Goal: Task Accomplishment & Management: Use online tool/utility

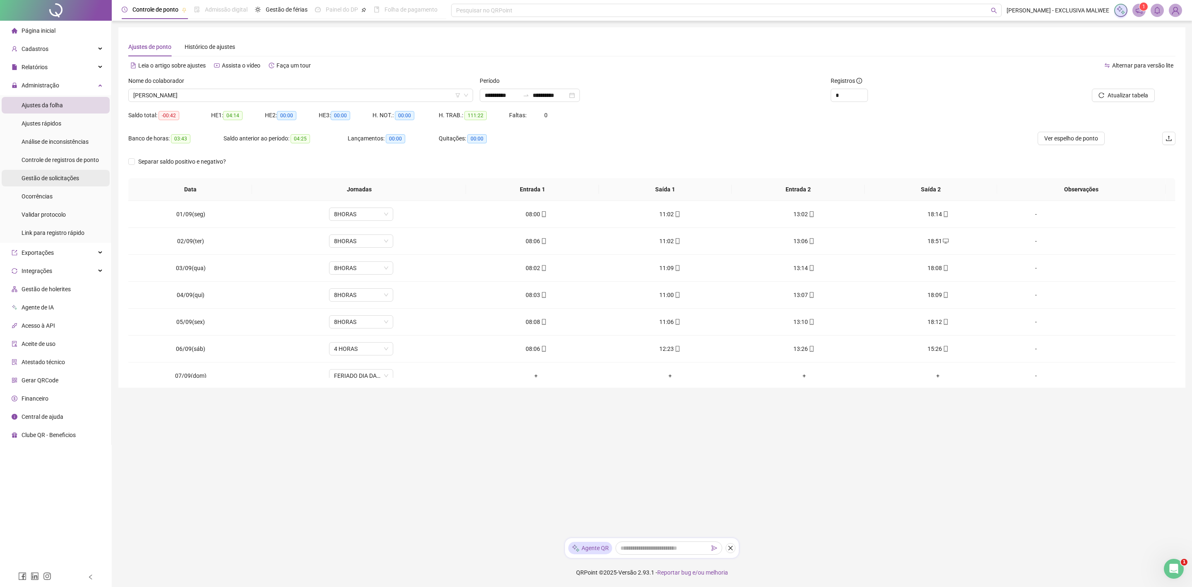
scroll to position [124, 0]
click at [58, 180] on span "Gestão de solicitações" at bounding box center [51, 178] width 58 height 7
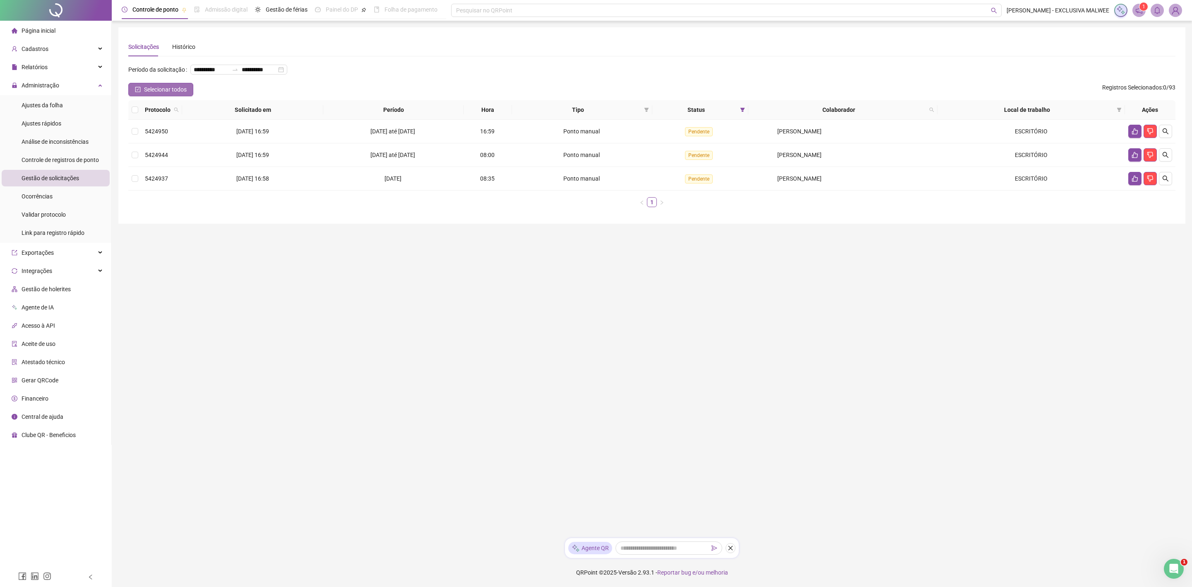
click at [181, 89] on span "Selecionar todos" at bounding box center [165, 89] width 43 height 9
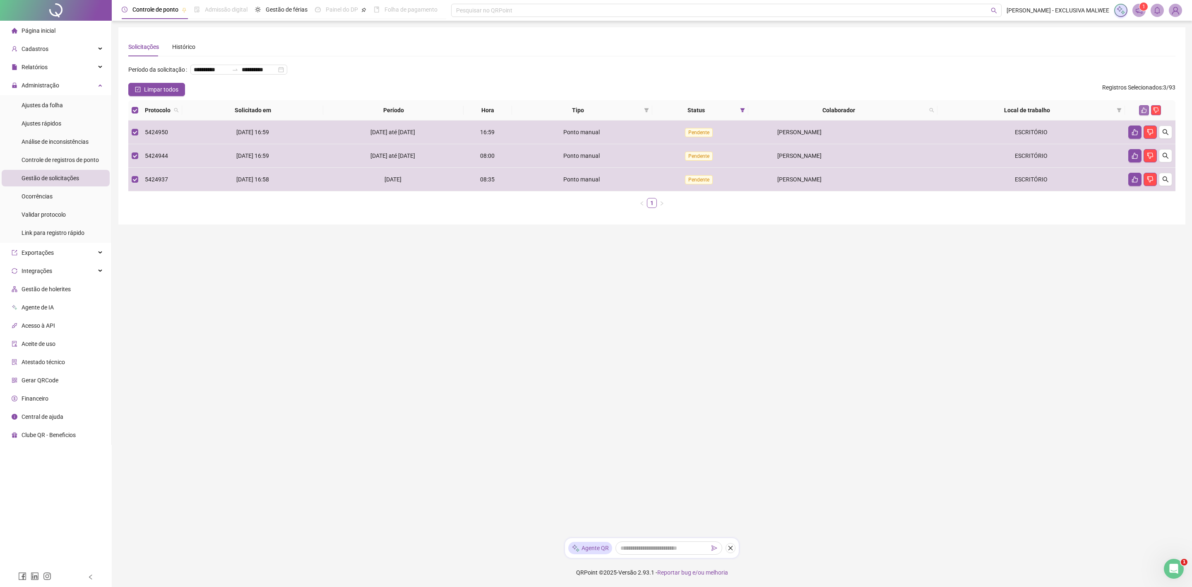
click at [1141, 113] on button "button" at bounding box center [1144, 110] width 10 height 10
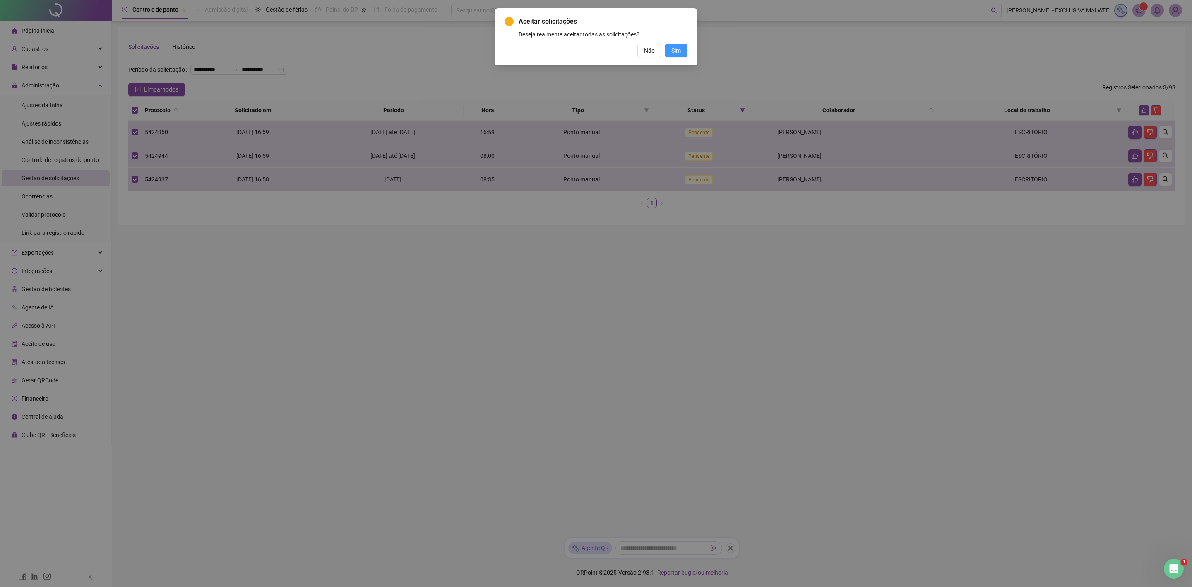
click at [677, 50] on span "Sim" at bounding box center [677, 50] width 10 height 9
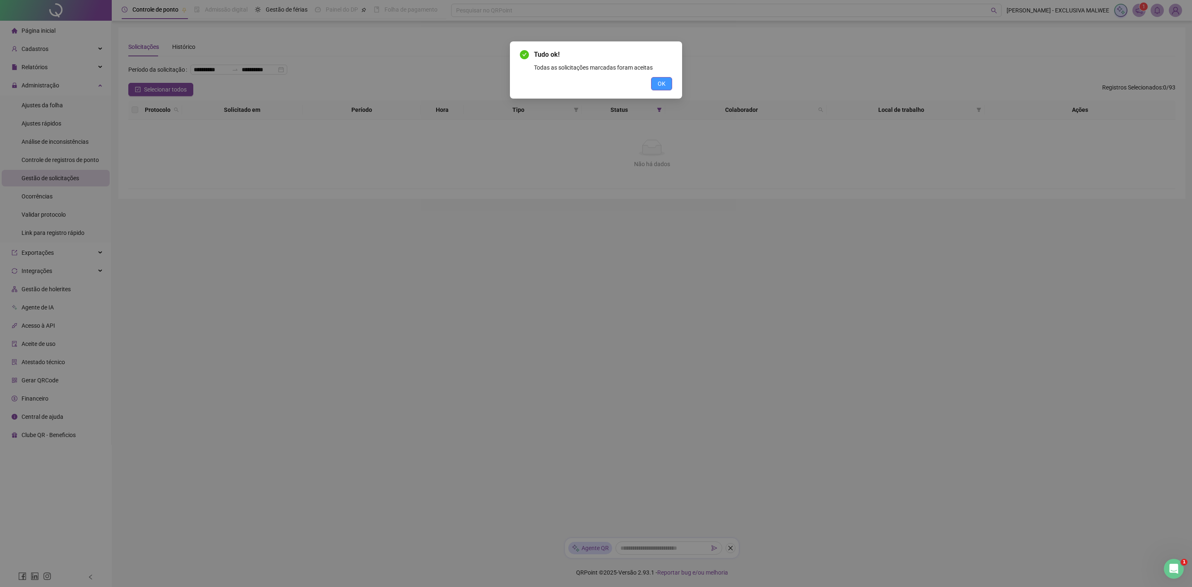
click at [661, 82] on span "OK" at bounding box center [662, 83] width 8 height 9
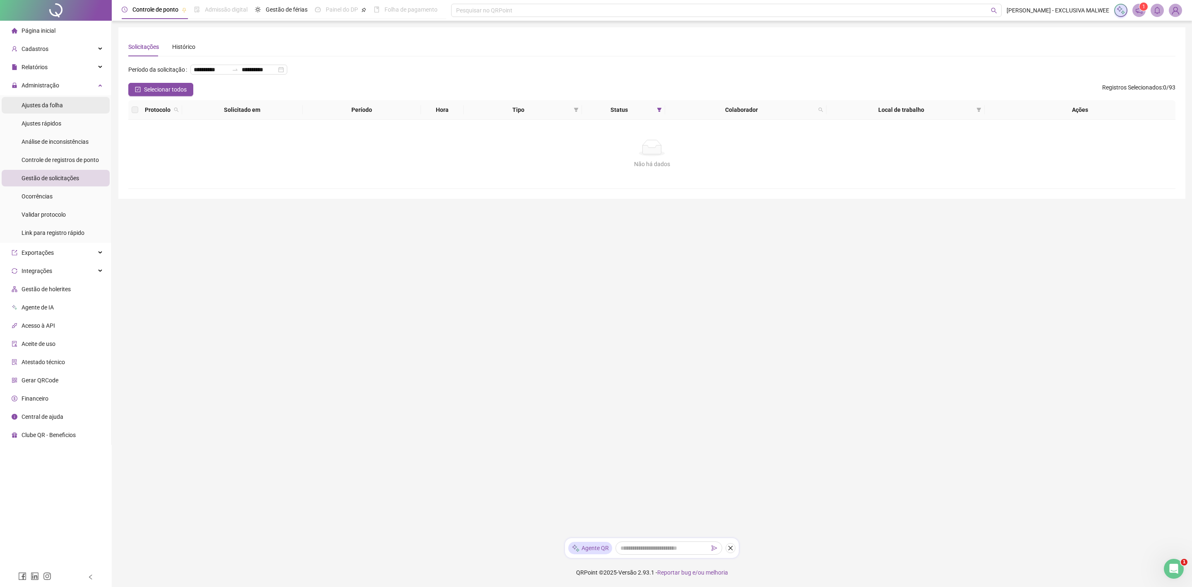
click at [58, 108] on span "Ajustes da folha" at bounding box center [42, 105] width 41 height 7
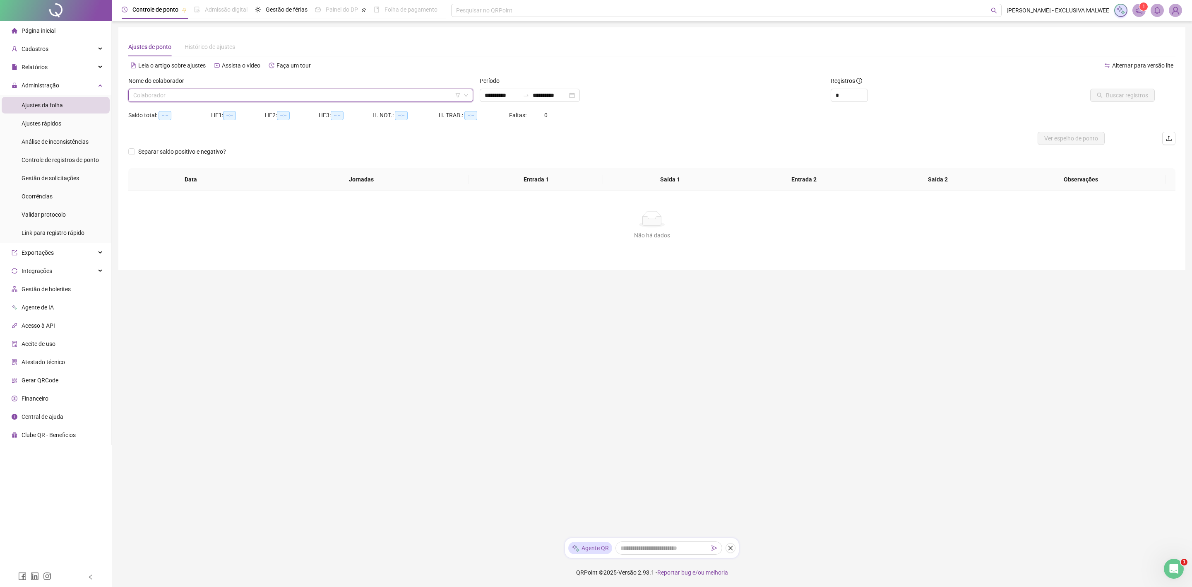
click at [229, 96] on input "search" at bounding box center [296, 95] width 327 height 12
click at [207, 115] on div "[PERSON_NAME]" at bounding box center [301, 111] width 332 height 9
click at [1107, 97] on span "Buscar registros" at bounding box center [1127, 95] width 42 height 9
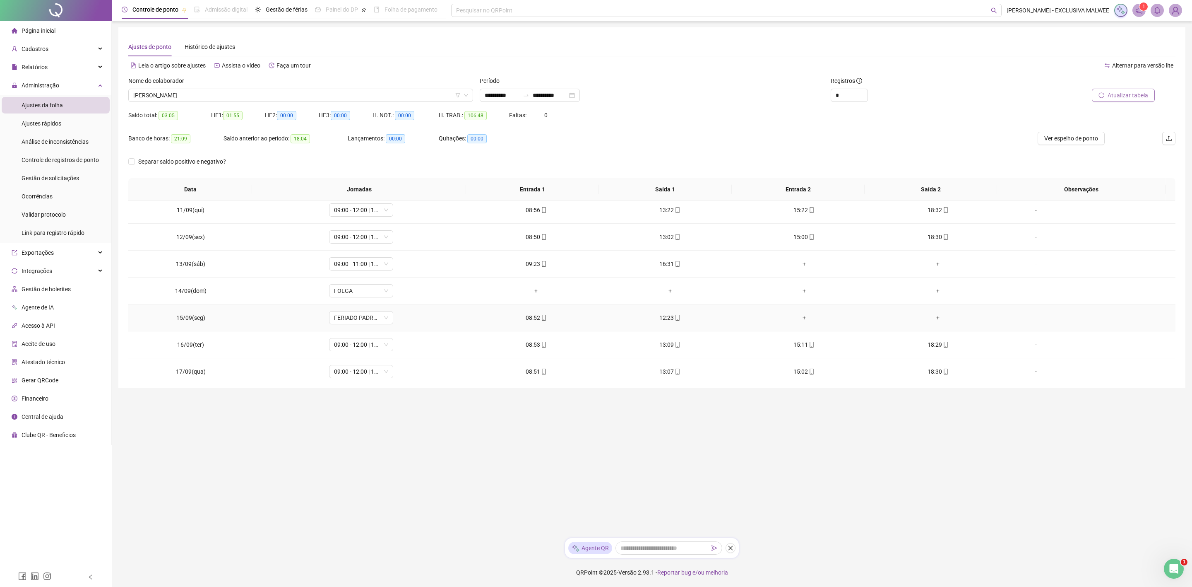
scroll to position [284, 0]
click at [256, 95] on span "[PERSON_NAME]" at bounding box center [300, 95] width 335 height 12
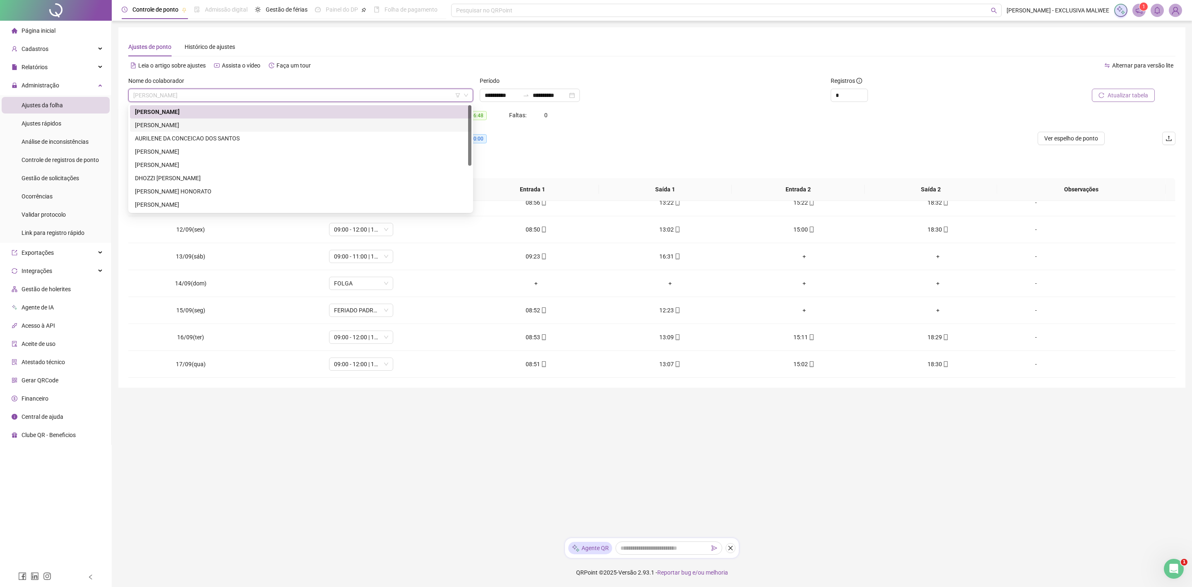
click at [220, 128] on div "[PERSON_NAME]" at bounding box center [301, 124] width 332 height 9
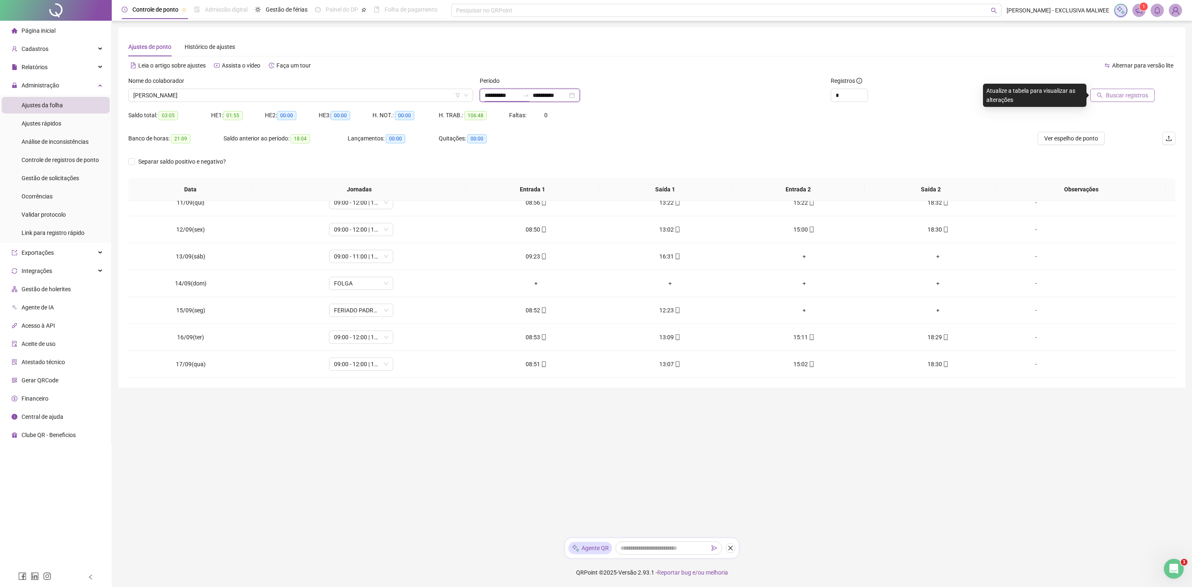
click at [513, 96] on input "**********" at bounding box center [502, 95] width 35 height 9
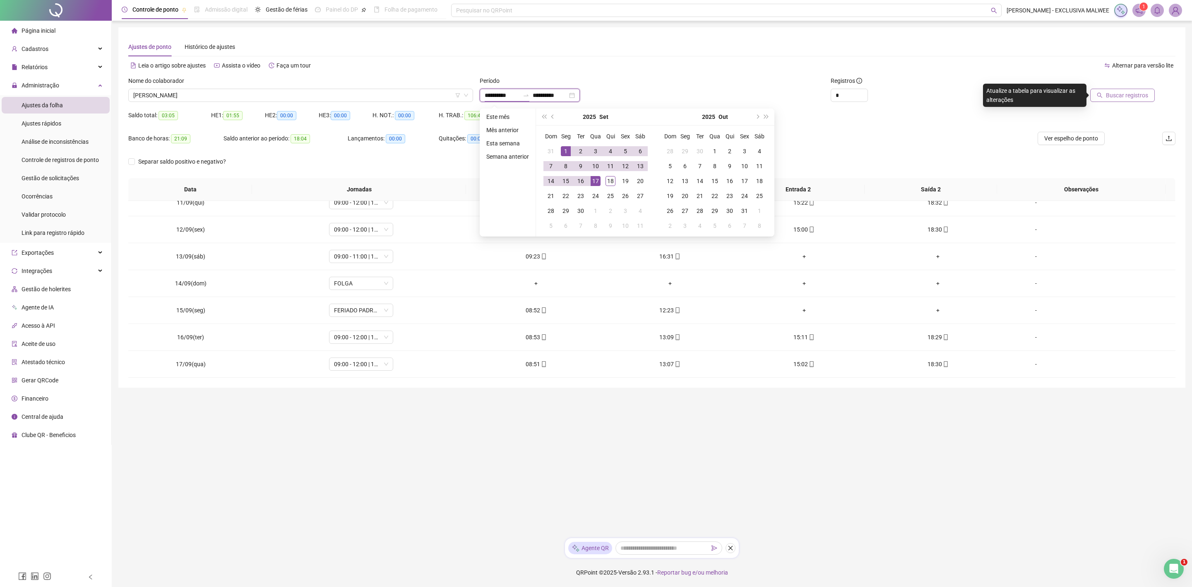
type input "**********"
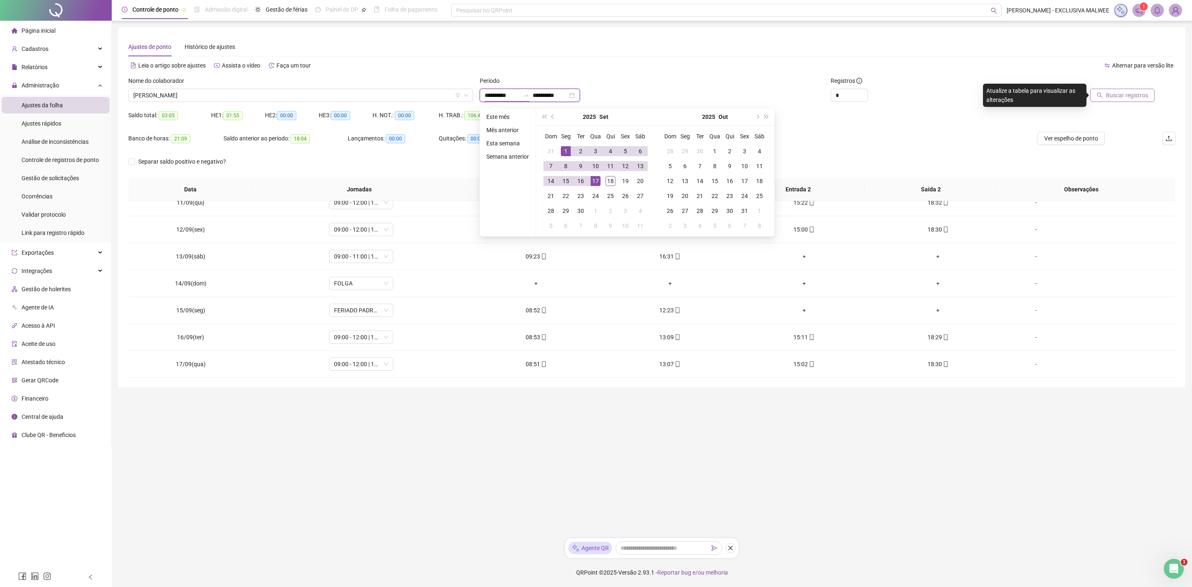
type input "**********"
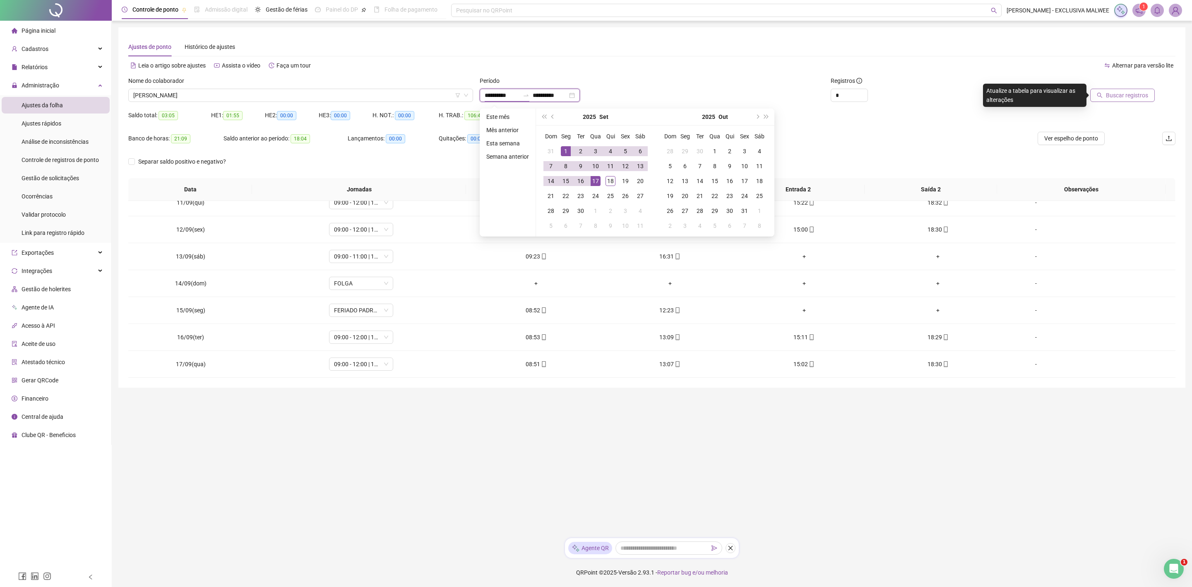
type input "**********"
click at [585, 180] on div "16" at bounding box center [581, 181] width 10 height 10
type input "**********"
click at [611, 178] on div "18" at bounding box center [611, 181] width 10 height 10
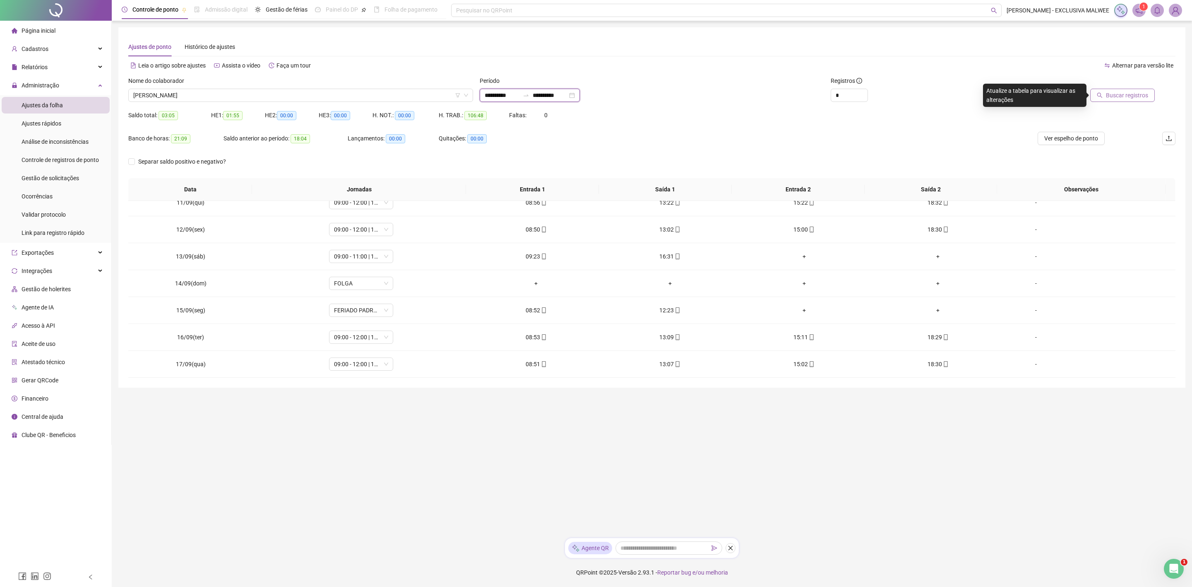
click at [494, 97] on input "**********" at bounding box center [502, 95] width 35 height 9
type input "**********"
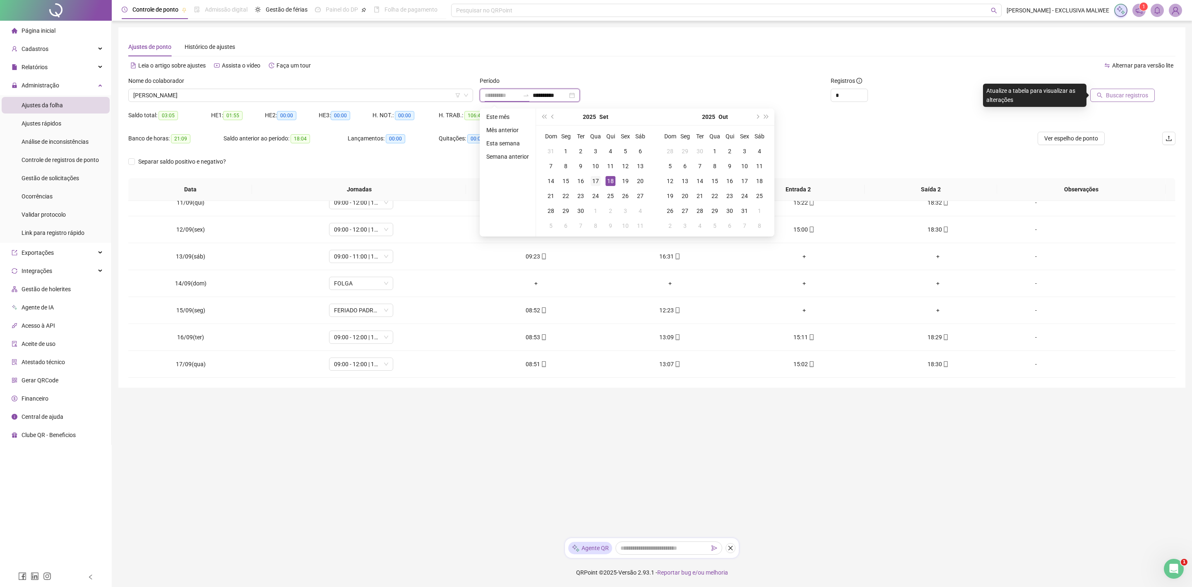
type input "**********"
click at [595, 179] on div "17" at bounding box center [596, 181] width 10 height 10
type input "**********"
click at [600, 178] on td "17" at bounding box center [595, 180] width 15 height 15
click at [1126, 101] on button "Buscar registros" at bounding box center [1123, 95] width 65 height 13
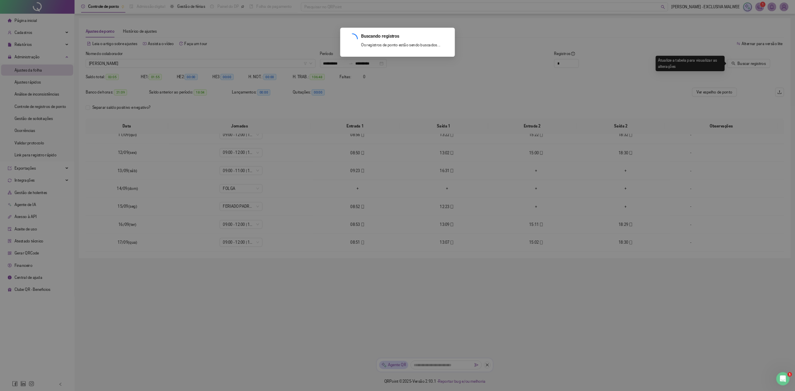
scroll to position [0, 0]
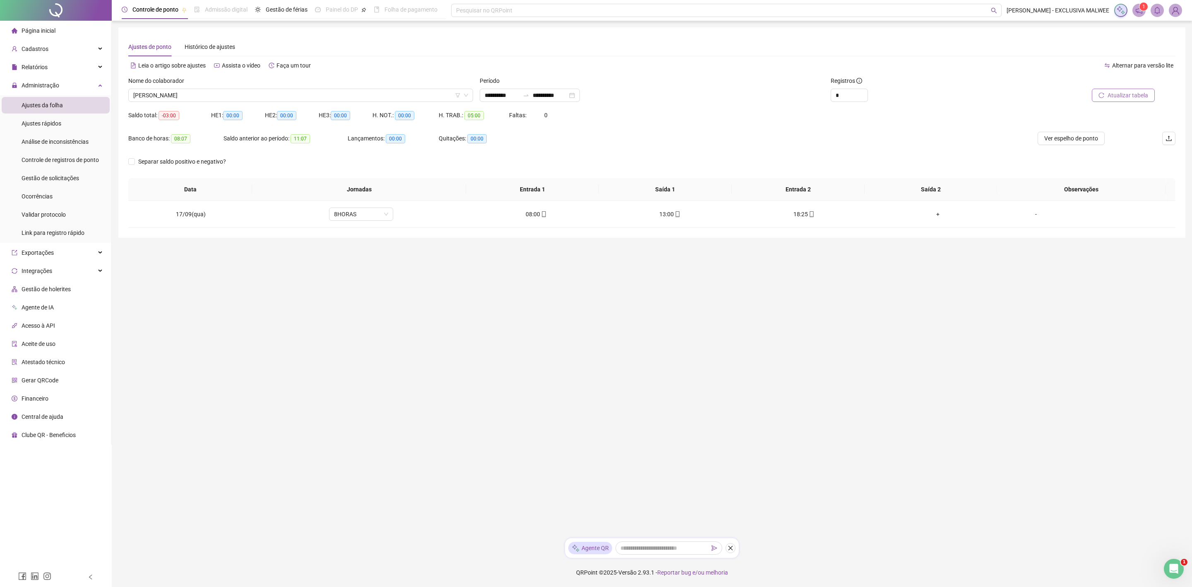
click at [1128, 95] on span "Atualizar tabela" at bounding box center [1128, 95] width 41 height 9
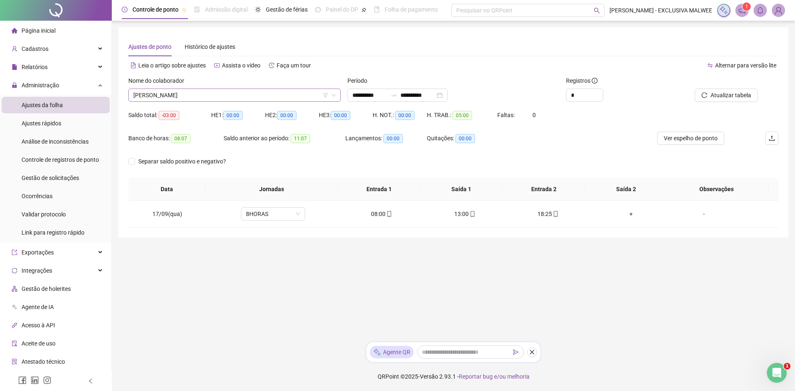
click at [212, 90] on span "[PERSON_NAME]" at bounding box center [234, 95] width 202 height 12
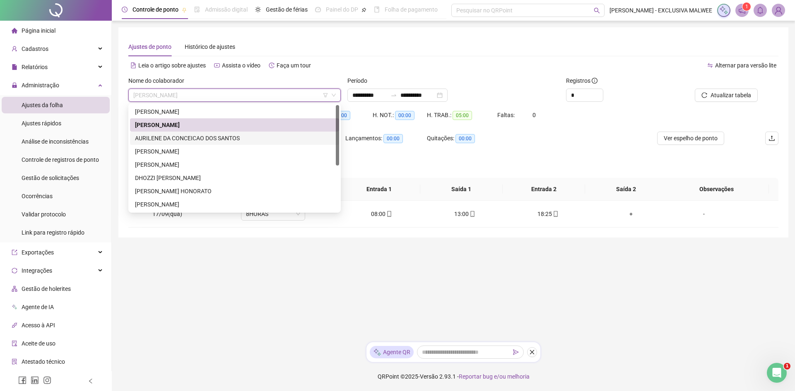
click at [161, 142] on div "AURILENE DA CONCEICAO DOS SANTOS" at bounding box center [234, 138] width 199 height 9
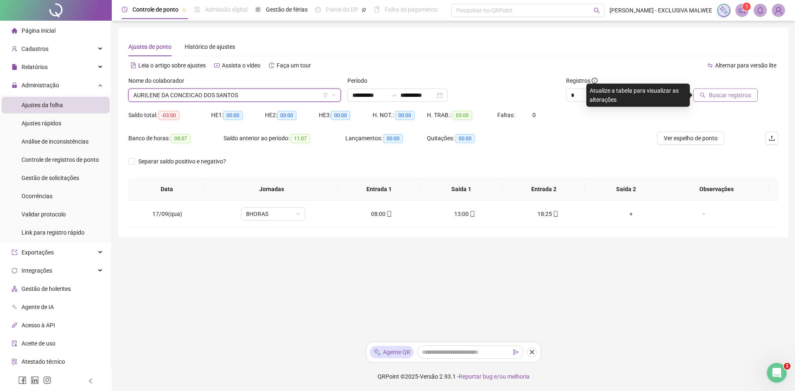
click at [742, 101] on button "Buscar registros" at bounding box center [725, 95] width 65 height 13
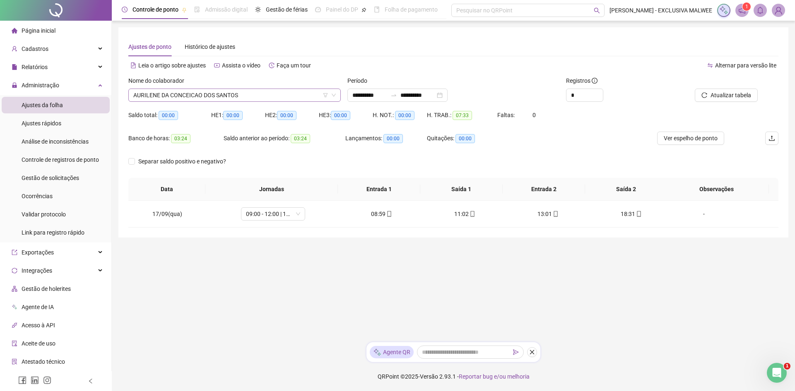
click at [199, 93] on span "AURILENE DA CONCEICAO DOS SANTOS" at bounding box center [234, 95] width 202 height 12
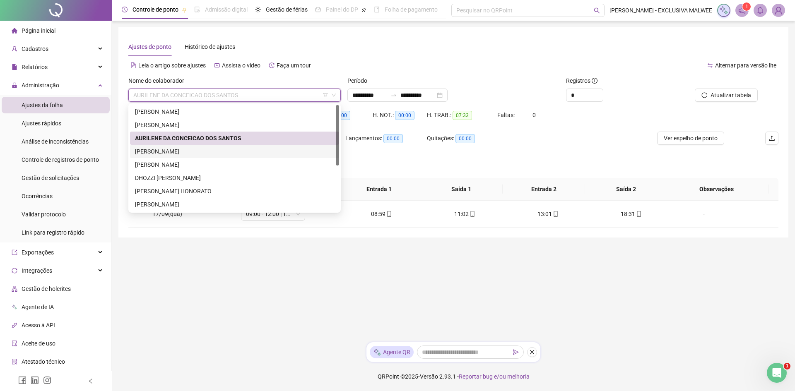
click at [160, 154] on div "[PERSON_NAME]" at bounding box center [234, 151] width 199 height 9
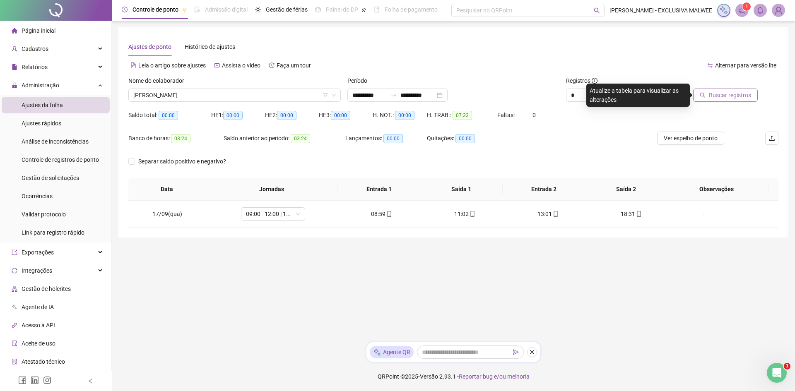
click at [722, 101] on button "Buscar registros" at bounding box center [725, 95] width 65 height 13
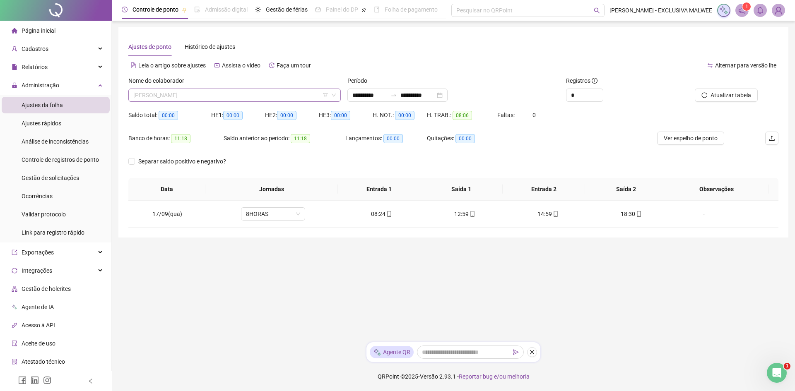
click at [209, 91] on span "[PERSON_NAME]" at bounding box center [234, 95] width 202 height 12
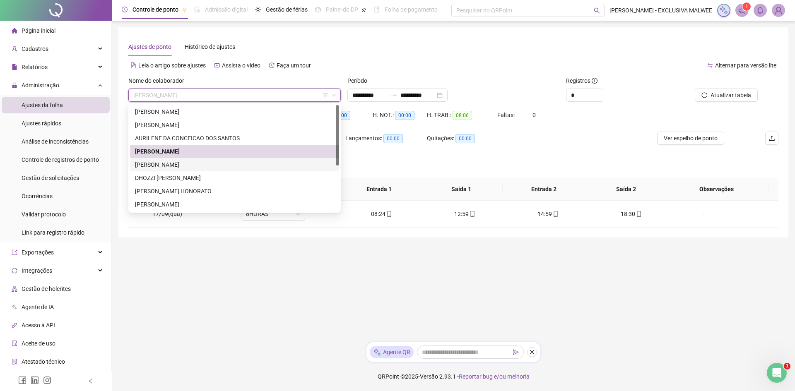
drag, startPoint x: 173, startPoint y: 161, endPoint x: 390, endPoint y: 163, distance: 217.4
click at [173, 162] on div "[PERSON_NAME]" at bounding box center [234, 164] width 199 height 9
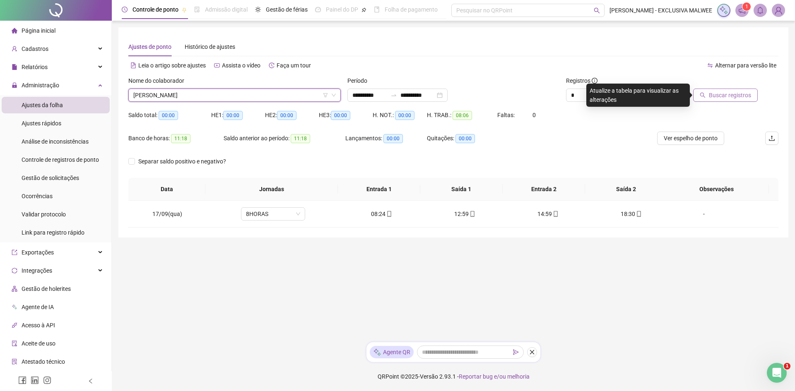
click at [726, 95] on span "Buscar registros" at bounding box center [730, 95] width 42 height 9
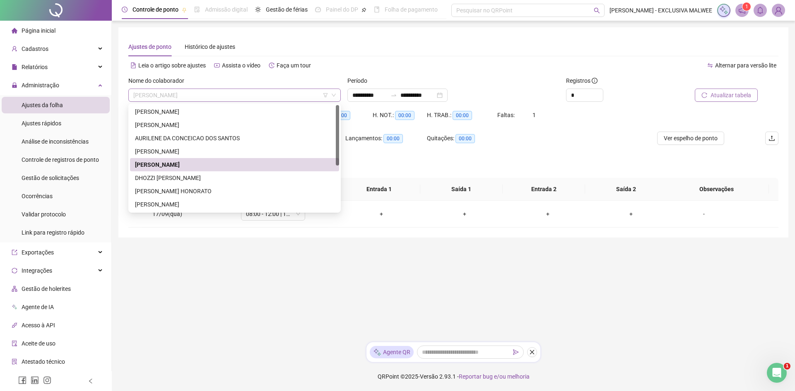
click at [274, 95] on span "[PERSON_NAME]" at bounding box center [234, 95] width 202 height 12
drag, startPoint x: 164, startPoint y: 191, endPoint x: 294, endPoint y: 176, distance: 130.1
click at [164, 192] on div "[PERSON_NAME] HONORATO" at bounding box center [234, 191] width 199 height 9
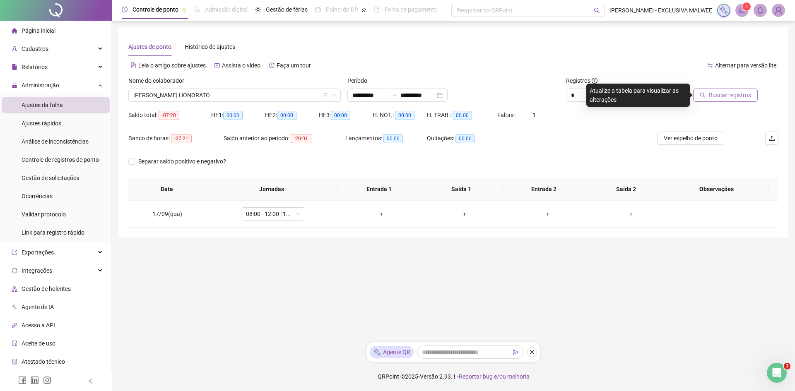
click at [718, 96] on span "Buscar registros" at bounding box center [730, 95] width 42 height 9
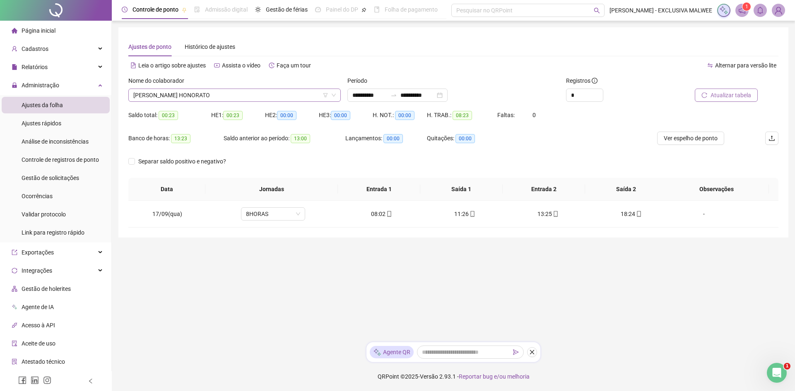
click at [235, 96] on span "[PERSON_NAME] HONORATO" at bounding box center [234, 95] width 202 height 12
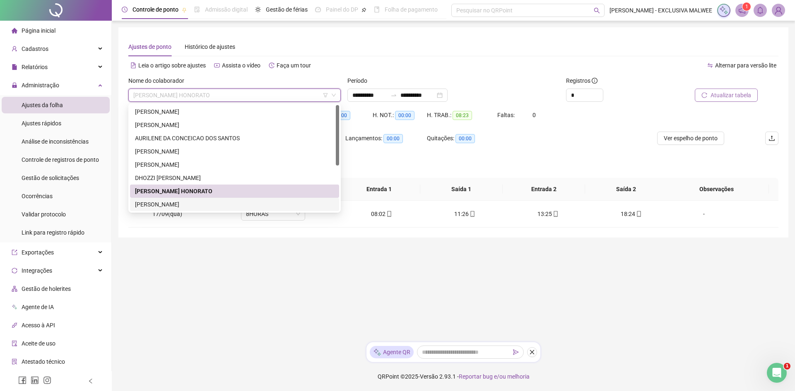
drag, startPoint x: 178, startPoint y: 203, endPoint x: 183, endPoint y: 197, distance: 7.3
click at [178, 202] on div "[PERSON_NAME]" at bounding box center [234, 204] width 199 height 9
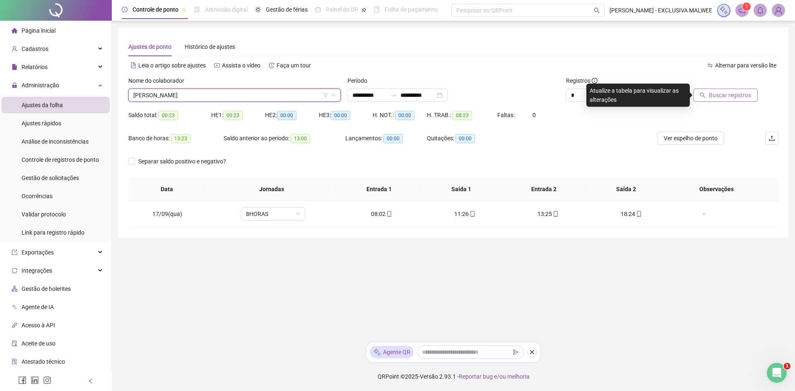
click at [742, 96] on span "Buscar registros" at bounding box center [730, 95] width 42 height 9
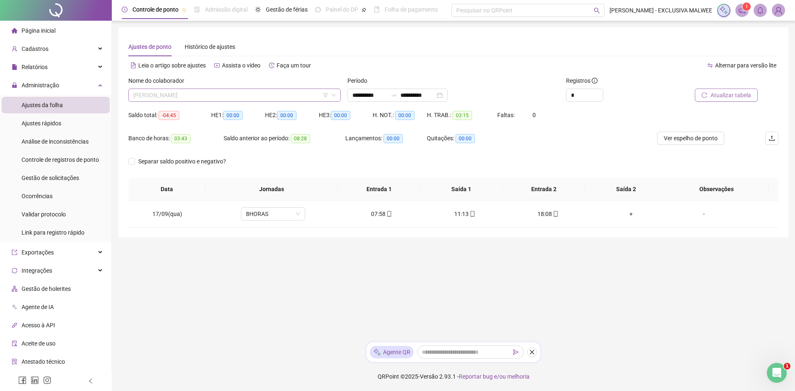
click at [279, 91] on span "[PERSON_NAME]" at bounding box center [234, 95] width 202 height 12
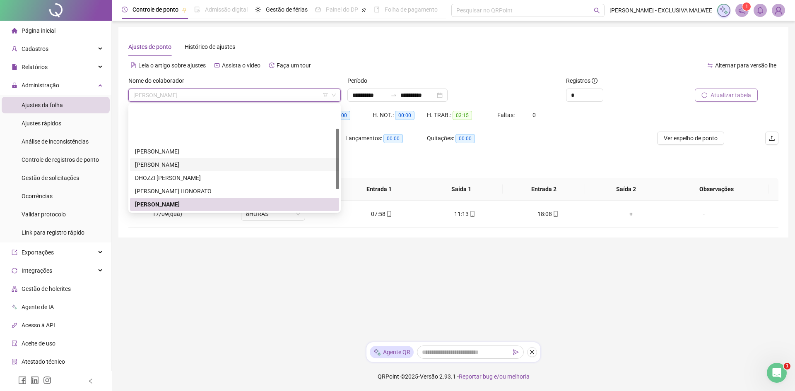
scroll to position [41, 0]
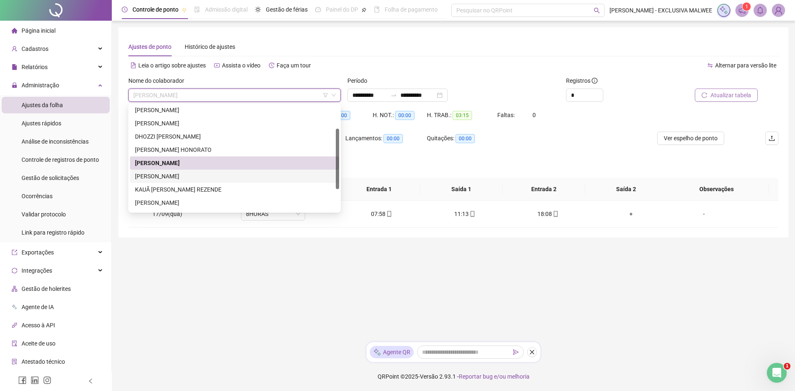
click at [173, 173] on div "[PERSON_NAME]" at bounding box center [234, 176] width 199 height 9
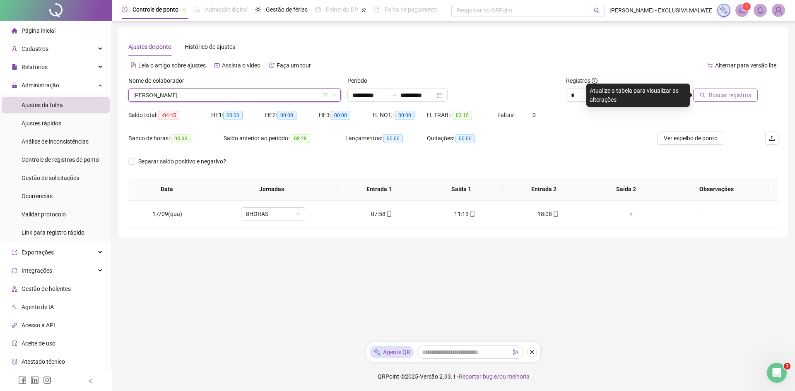
click at [716, 94] on span "Buscar registros" at bounding box center [730, 95] width 42 height 9
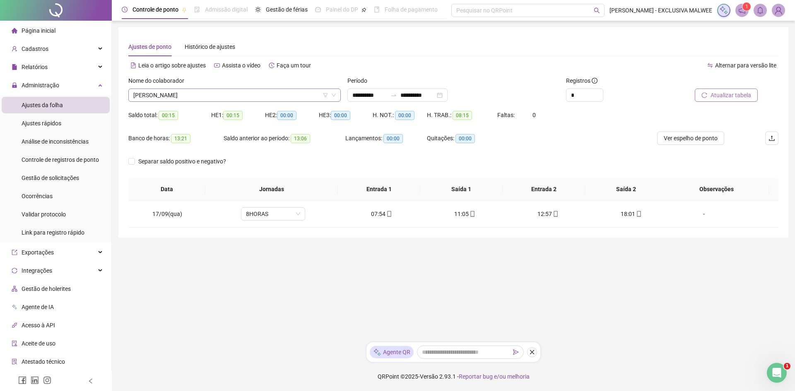
click at [221, 91] on span "[PERSON_NAME]" at bounding box center [234, 95] width 202 height 12
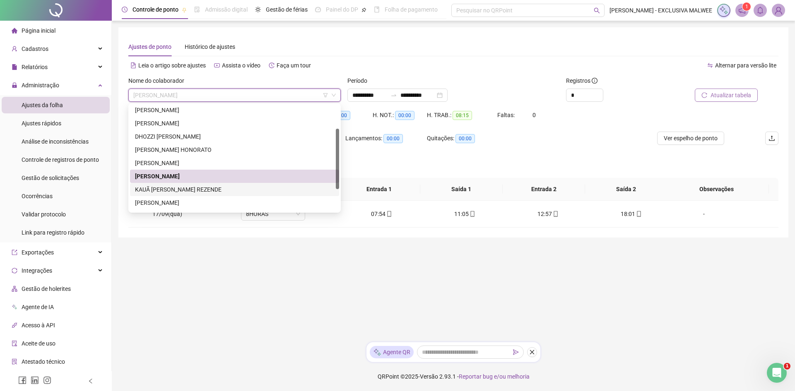
click at [165, 188] on div "KAUÃ [PERSON_NAME] REZENDE" at bounding box center [234, 189] width 199 height 9
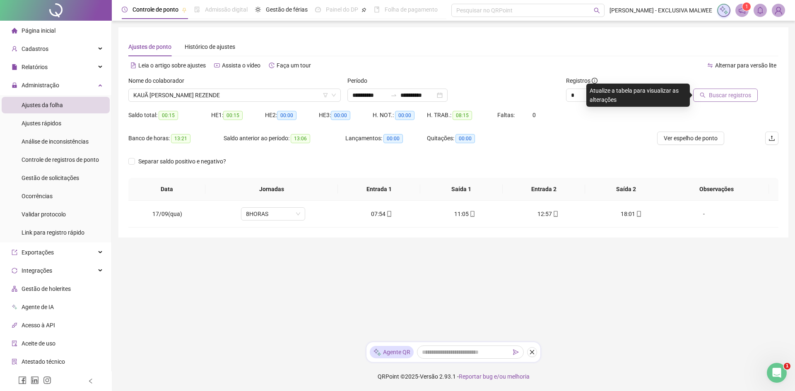
click at [723, 103] on div "Buscar registros" at bounding box center [726, 92] width 109 height 32
click at [734, 93] on span "Buscar registros" at bounding box center [730, 95] width 42 height 9
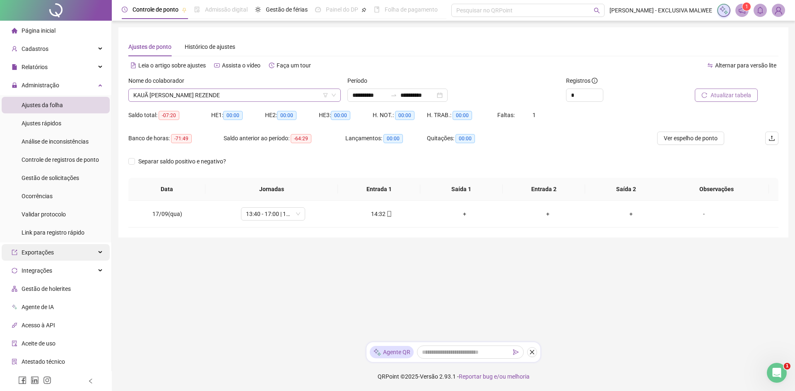
click at [276, 101] on span "KAUÃ [PERSON_NAME] REZENDE" at bounding box center [234, 95] width 202 height 12
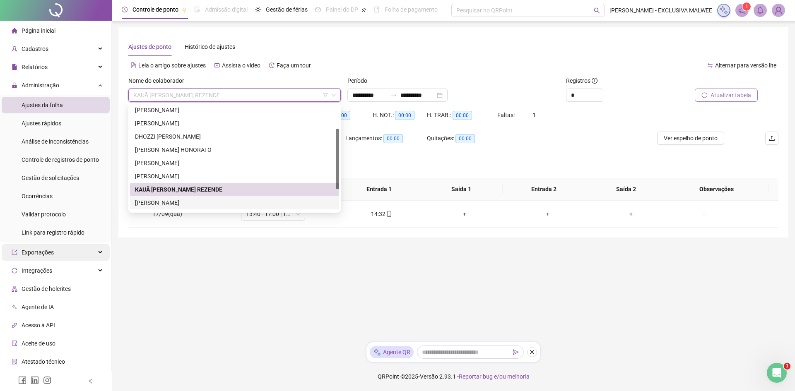
click at [212, 203] on div "[PERSON_NAME]" at bounding box center [234, 202] width 199 height 9
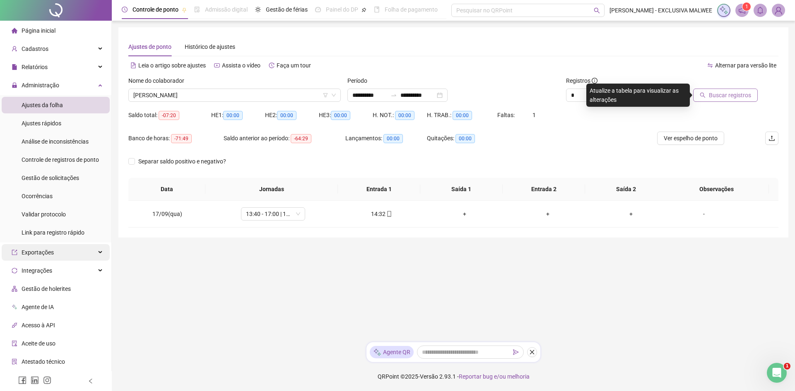
click at [728, 97] on span "Buscar registros" at bounding box center [730, 95] width 42 height 9
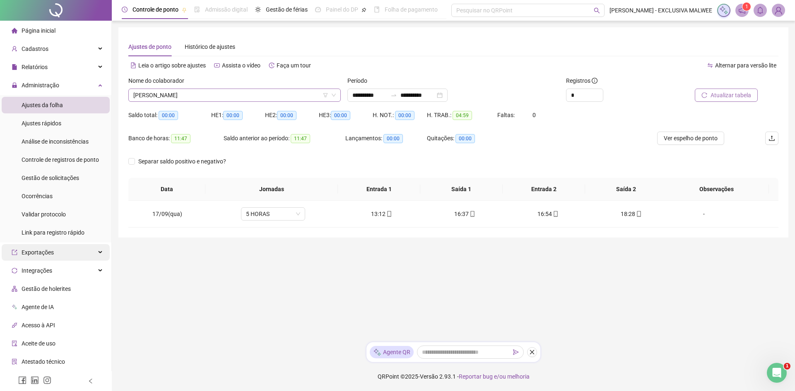
click at [259, 94] on span "[PERSON_NAME]" at bounding box center [234, 95] width 202 height 12
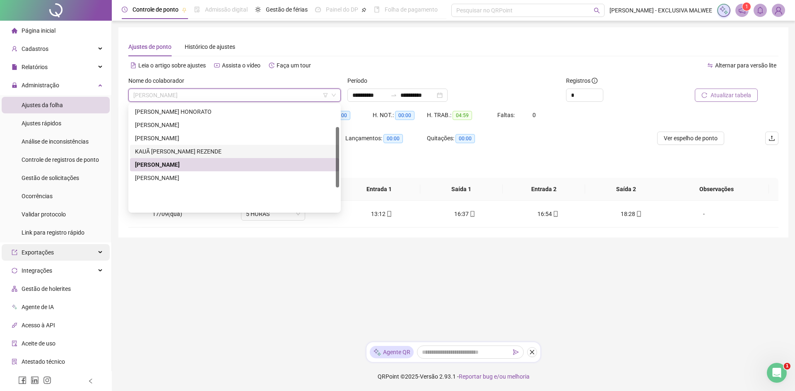
scroll to position [79, 0]
click at [223, 181] on div "[PERSON_NAME]" at bounding box center [234, 177] width 199 height 9
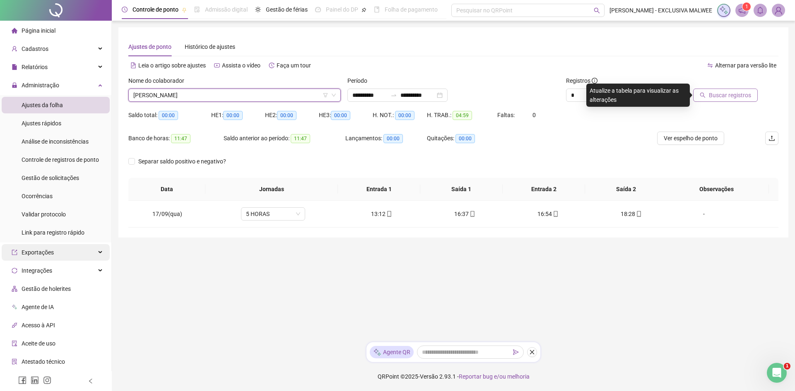
click at [718, 93] on span "Buscar registros" at bounding box center [730, 95] width 42 height 9
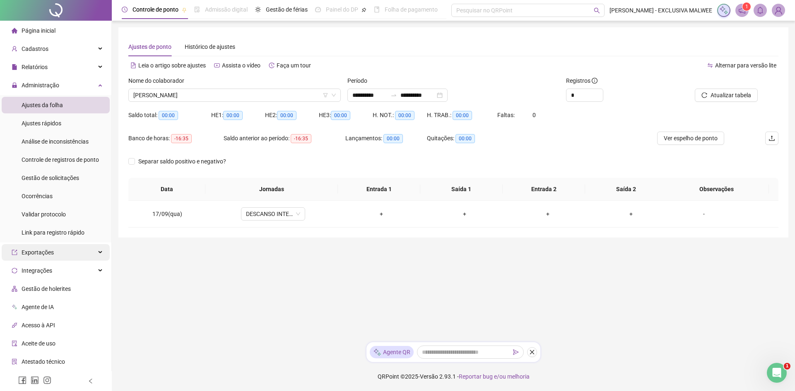
click at [185, 86] on div "Nome do colaborador" at bounding box center [234, 82] width 212 height 12
click at [188, 99] on span "[PERSON_NAME]" at bounding box center [234, 95] width 202 height 12
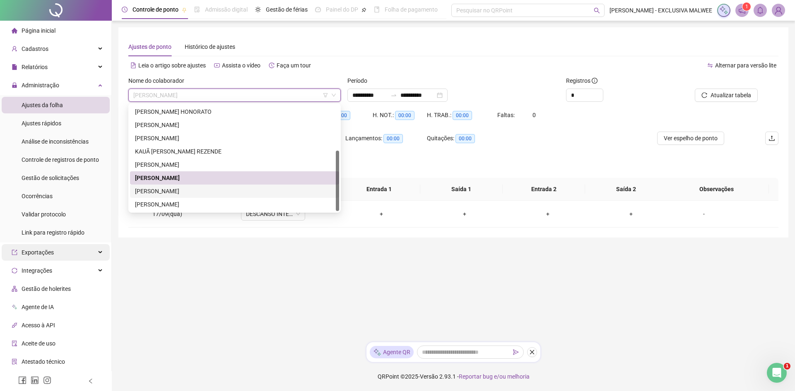
click at [176, 190] on div "[PERSON_NAME]" at bounding box center [234, 191] width 199 height 9
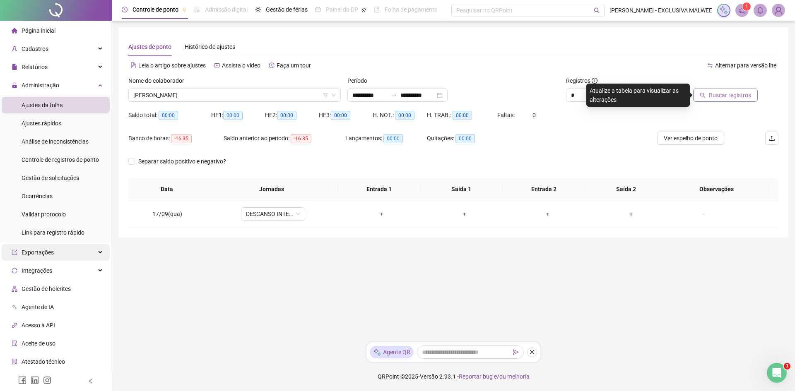
click at [748, 92] on span "Buscar registros" at bounding box center [730, 95] width 42 height 9
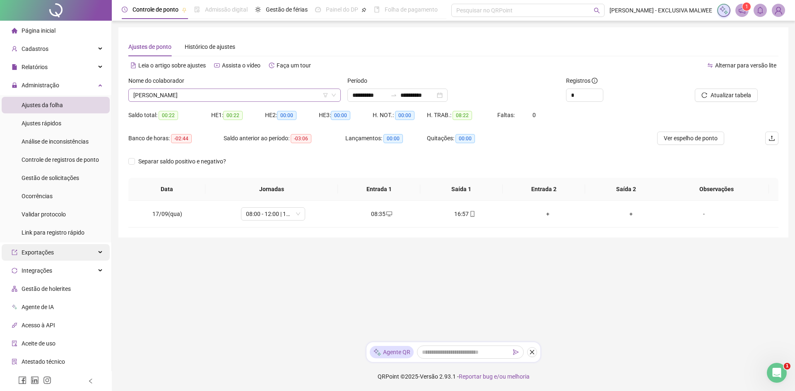
click at [226, 96] on span "[PERSON_NAME]" at bounding box center [234, 95] width 202 height 12
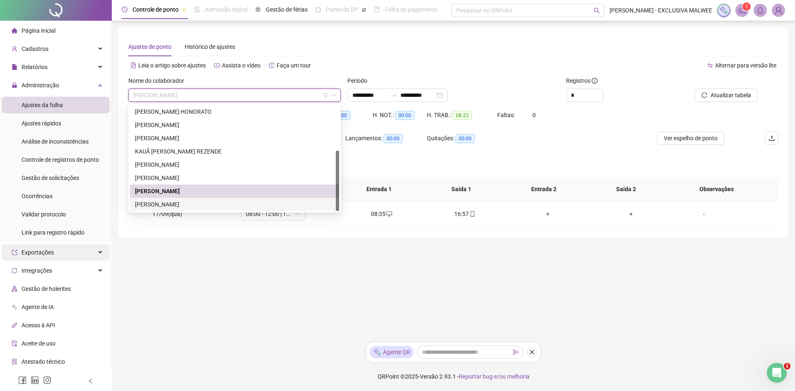
click at [183, 198] on div "[PERSON_NAME]" at bounding box center [234, 204] width 209 height 13
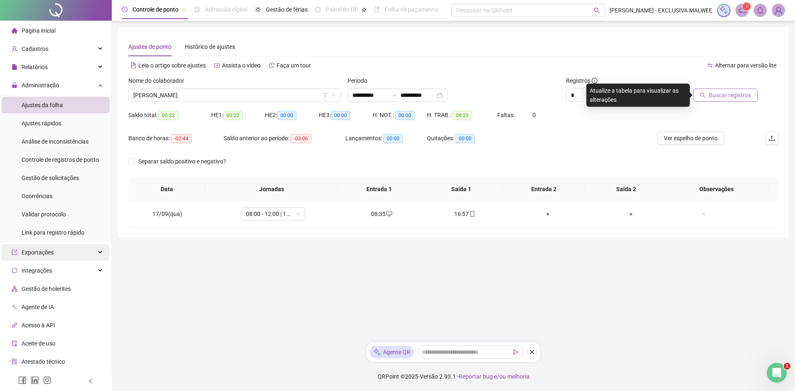
click at [706, 96] on icon "search" at bounding box center [703, 95] width 6 height 6
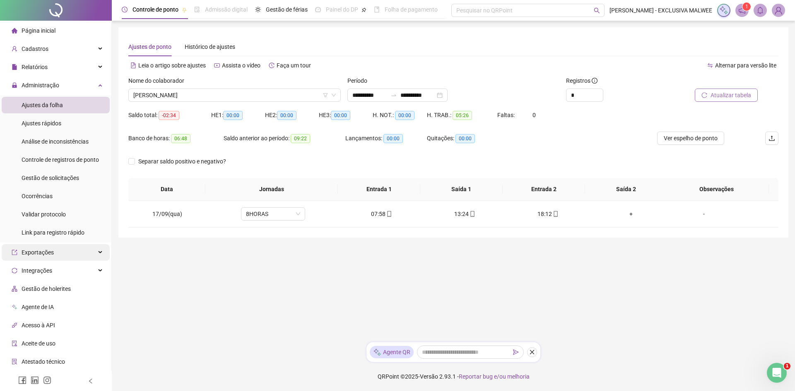
click at [731, 94] on span "Atualizar tabela" at bounding box center [730, 95] width 41 height 9
click at [224, 89] on span "[PERSON_NAME]" at bounding box center [234, 95] width 202 height 12
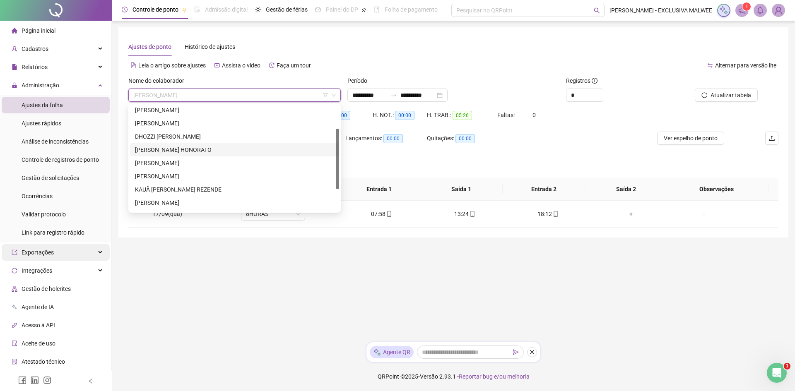
scroll to position [38, 0]
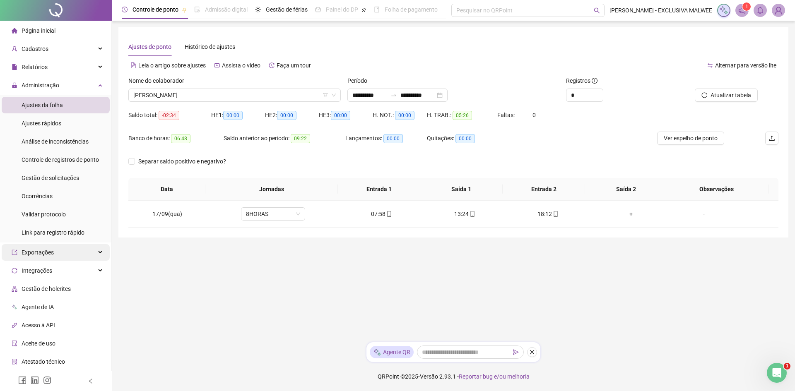
click at [409, 76] on div "Leia o artigo sobre ajustes Assista o vídeo Faça um tour" at bounding box center [290, 69] width 325 height 13
click at [286, 263] on main "**********" at bounding box center [453, 181] width 670 height 308
